Goal: Task Accomplishment & Management: Manage account settings

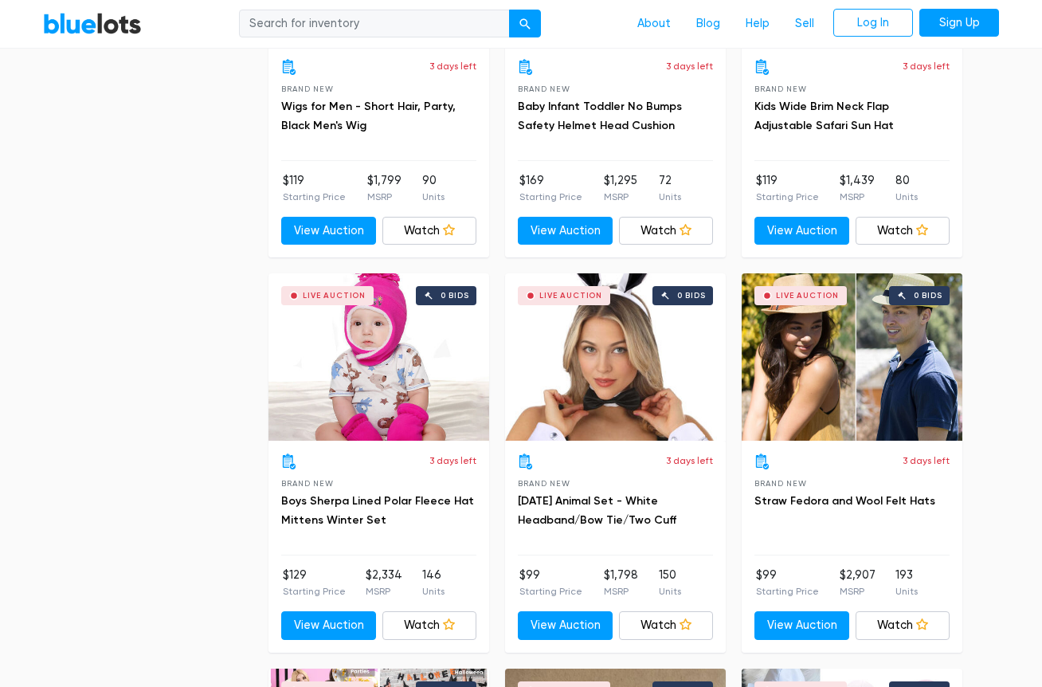
scroll to position [4224, 0]
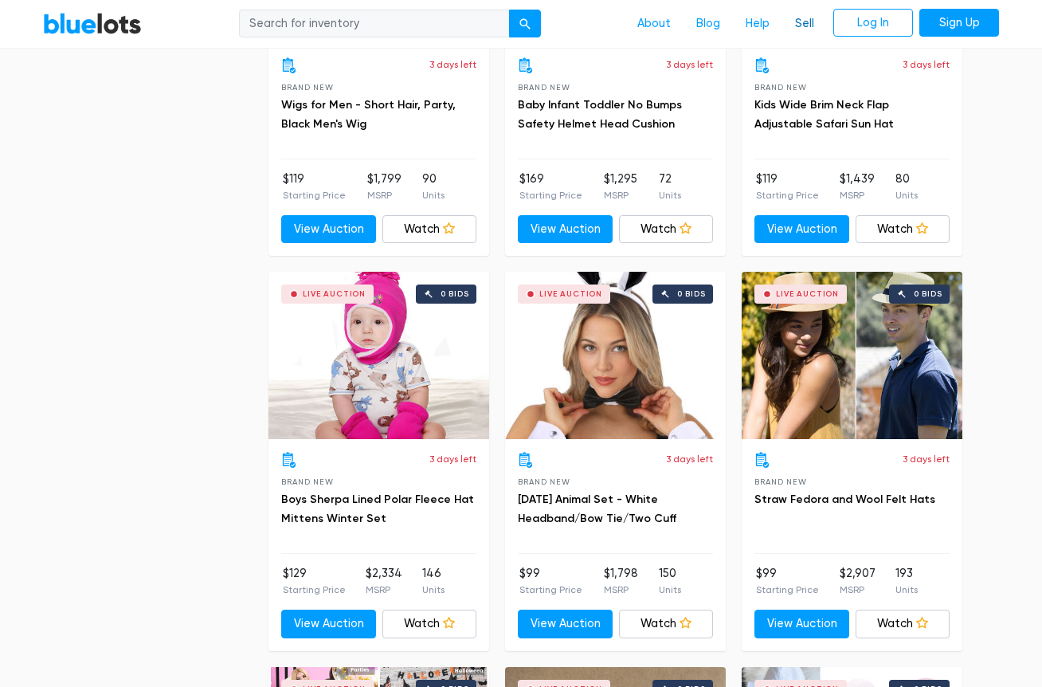
click at [801, 19] on link "Sell" at bounding box center [805, 24] width 45 height 30
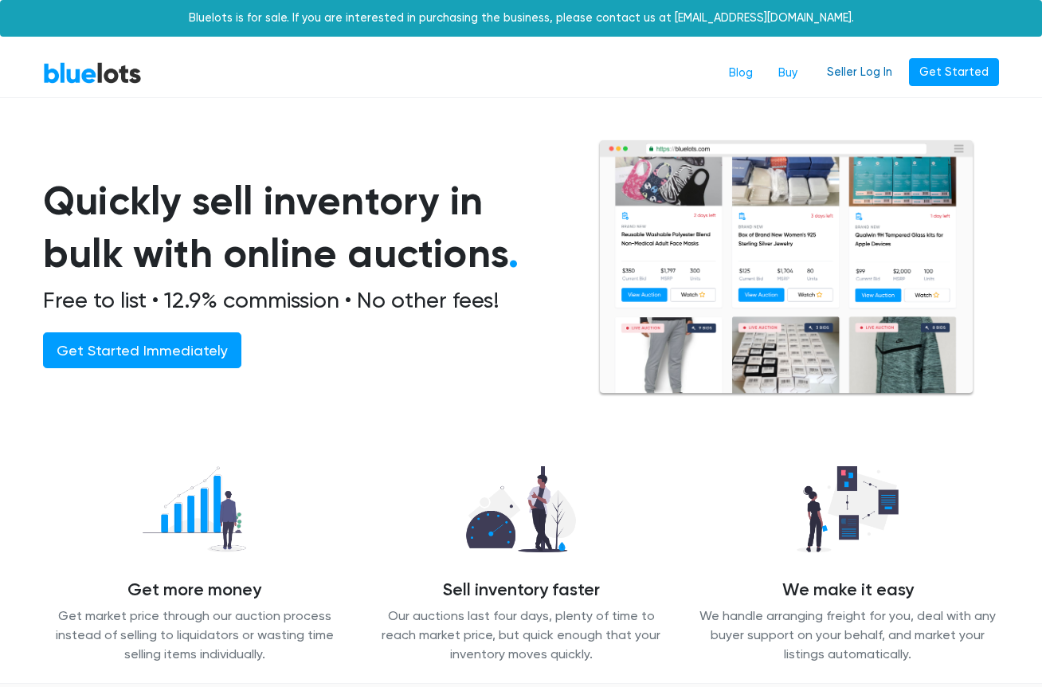
click at [862, 69] on link "Seller Log In" at bounding box center [860, 72] width 86 height 29
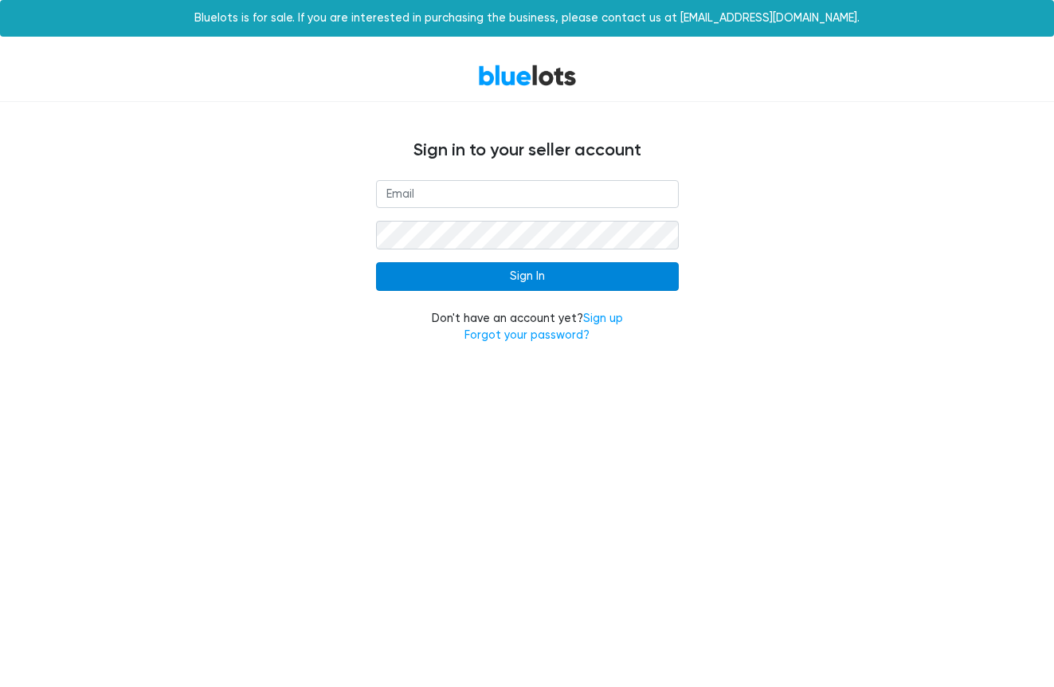
type input "[EMAIL_ADDRESS][DOMAIN_NAME]"
click at [505, 281] on input "Sign In" at bounding box center [527, 276] width 303 height 29
